Goal: Book appointment/travel/reservation

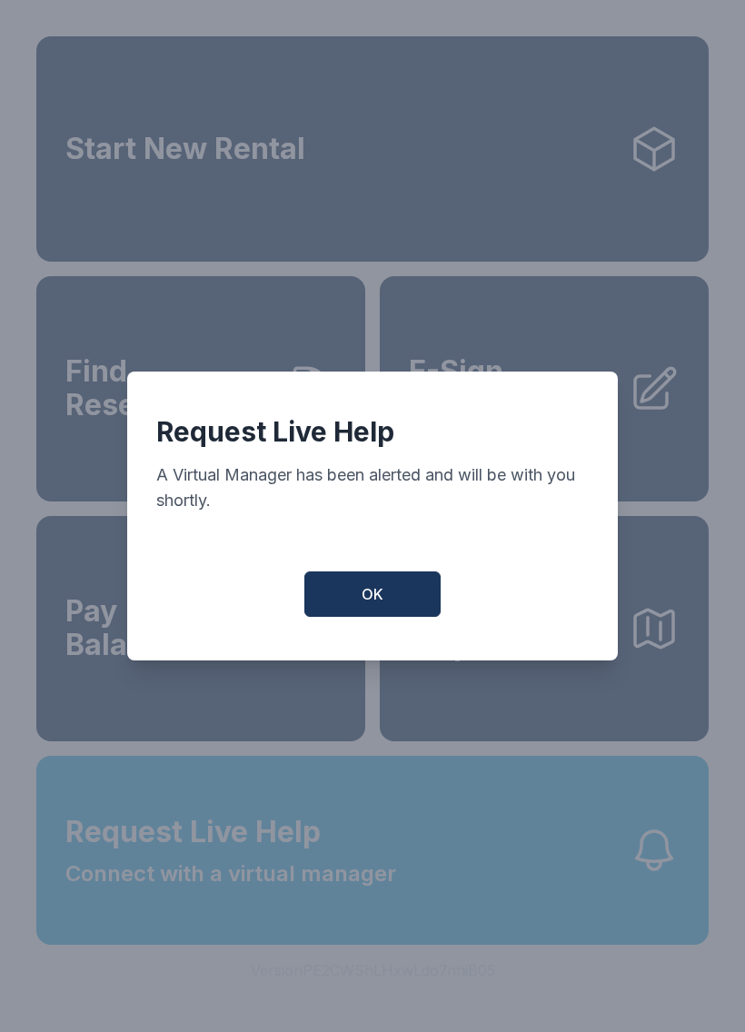
click at [400, 604] on button "OK" at bounding box center [372, 593] width 136 height 45
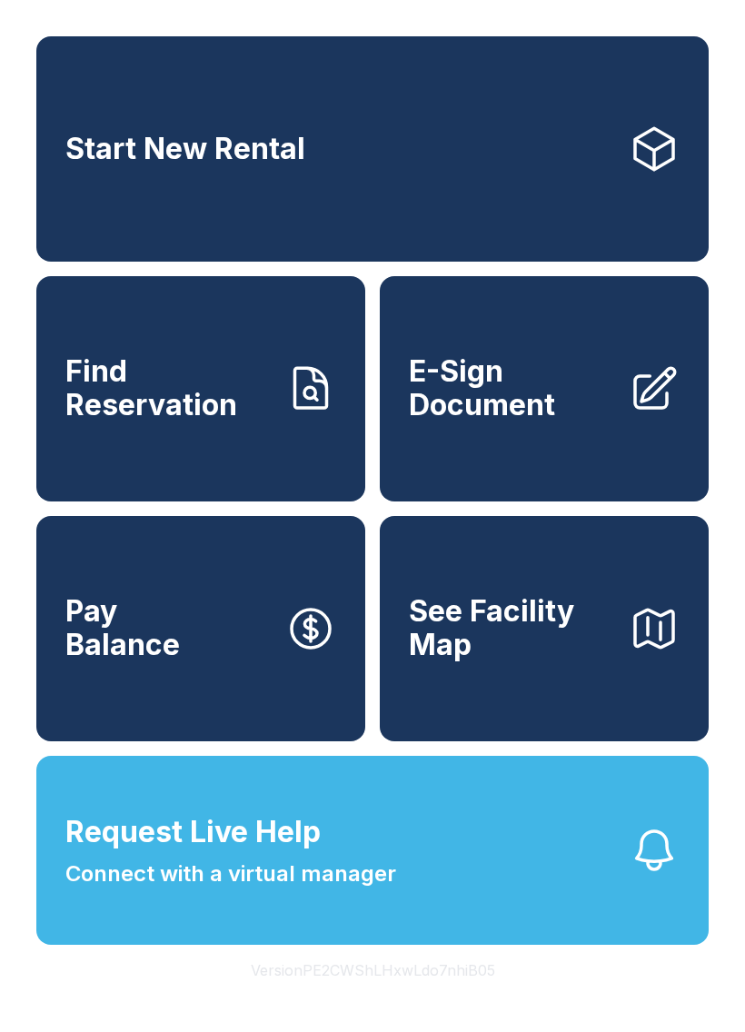
click at [269, 179] on link "Start New Rental" at bounding box center [372, 148] width 672 height 225
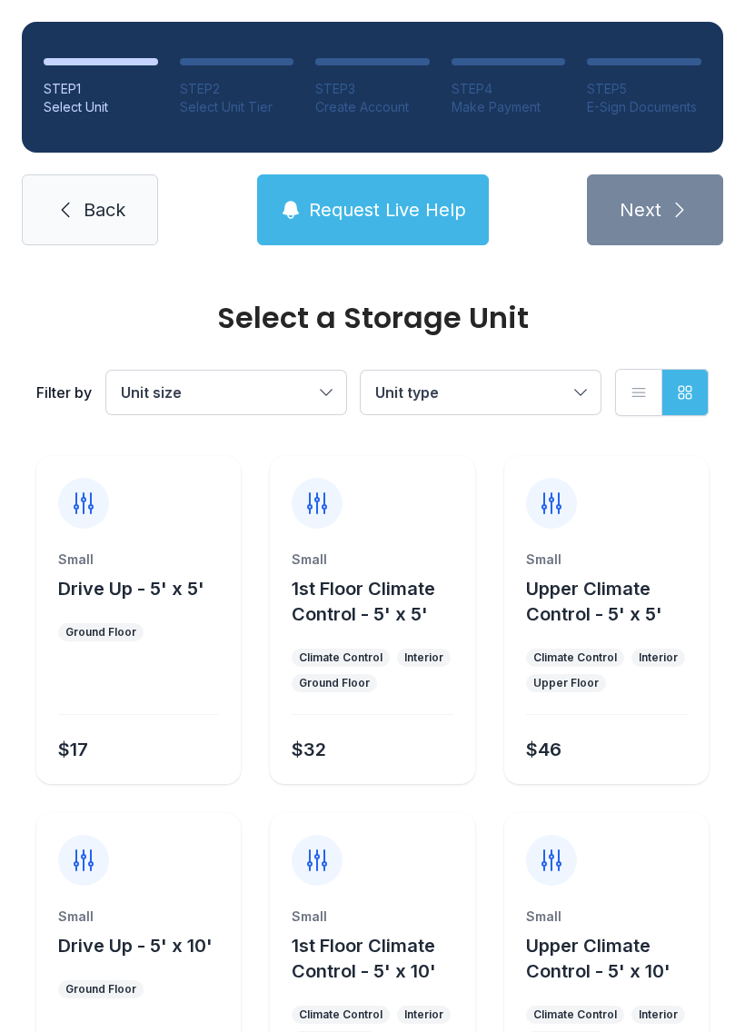
click at [551, 385] on span "Unit type" at bounding box center [471, 393] width 193 height 22
click at [261, 397] on span "Unit size" at bounding box center [217, 393] width 193 height 22
click at [92, 213] on span "Back" at bounding box center [105, 209] width 42 height 25
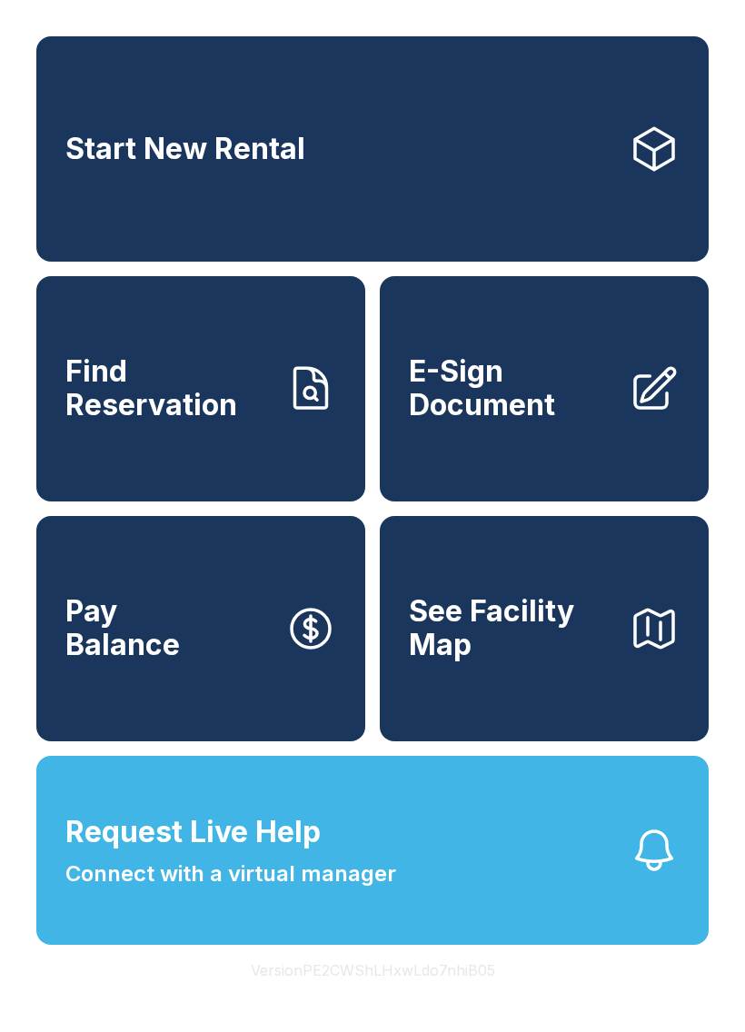
click at [464, 152] on link "Start New Rental" at bounding box center [372, 148] width 672 height 225
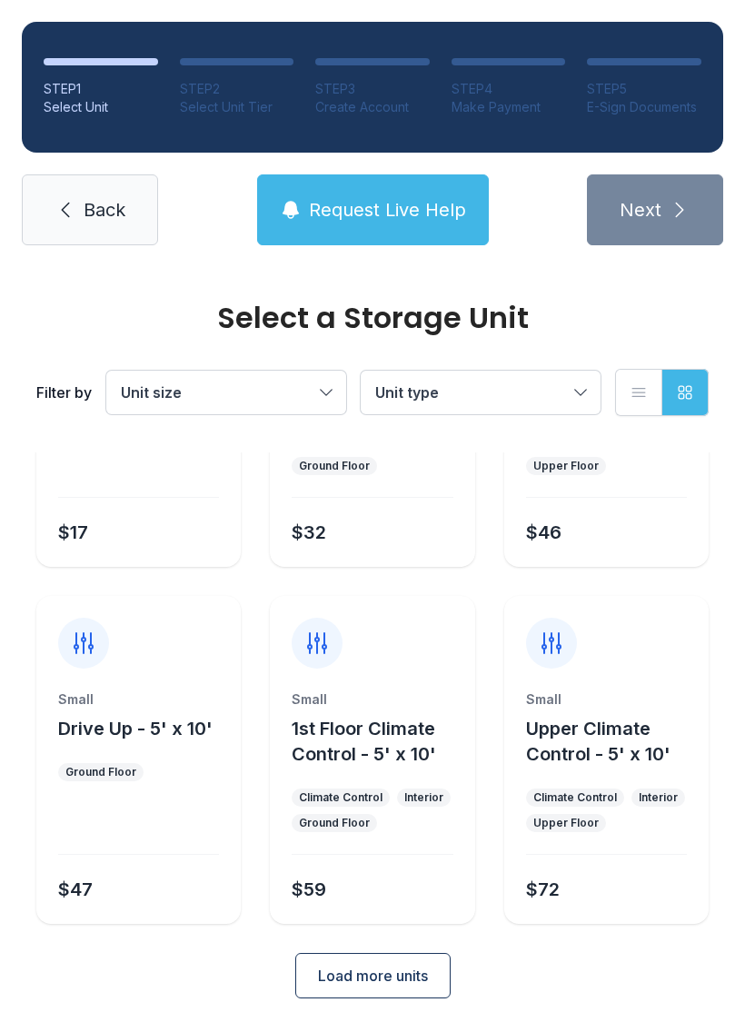
scroll to position [216, 0]
click at [414, 968] on span "Load more units" at bounding box center [373, 977] width 110 height 22
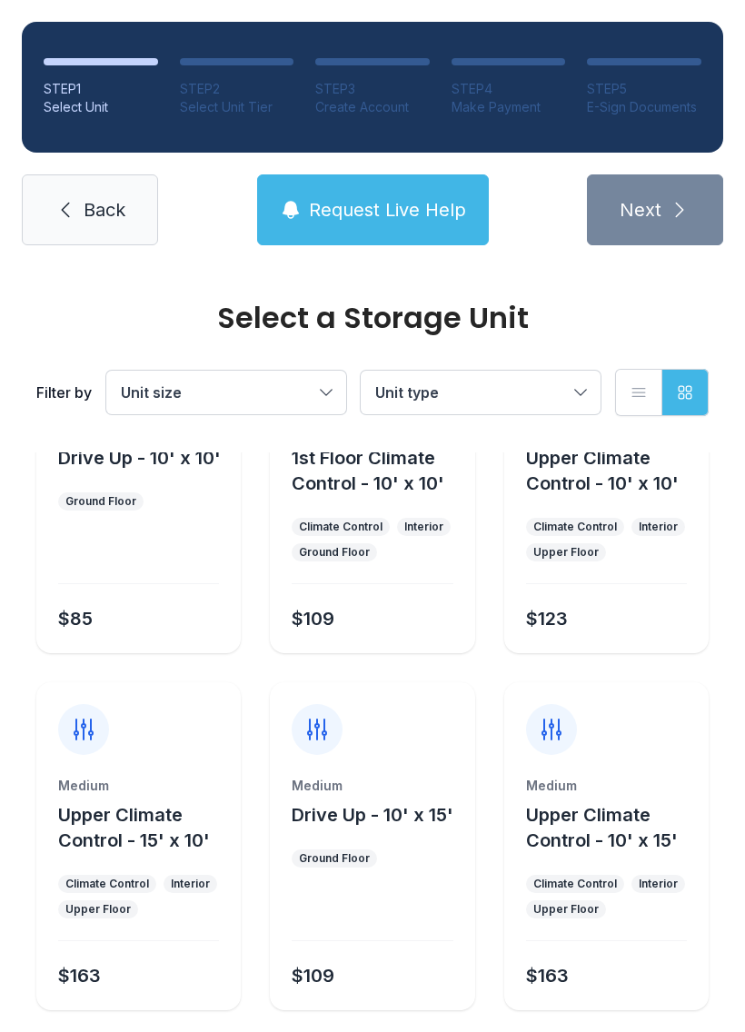
scroll to position [847, 0]
